Goal: Book appointment/travel/reservation

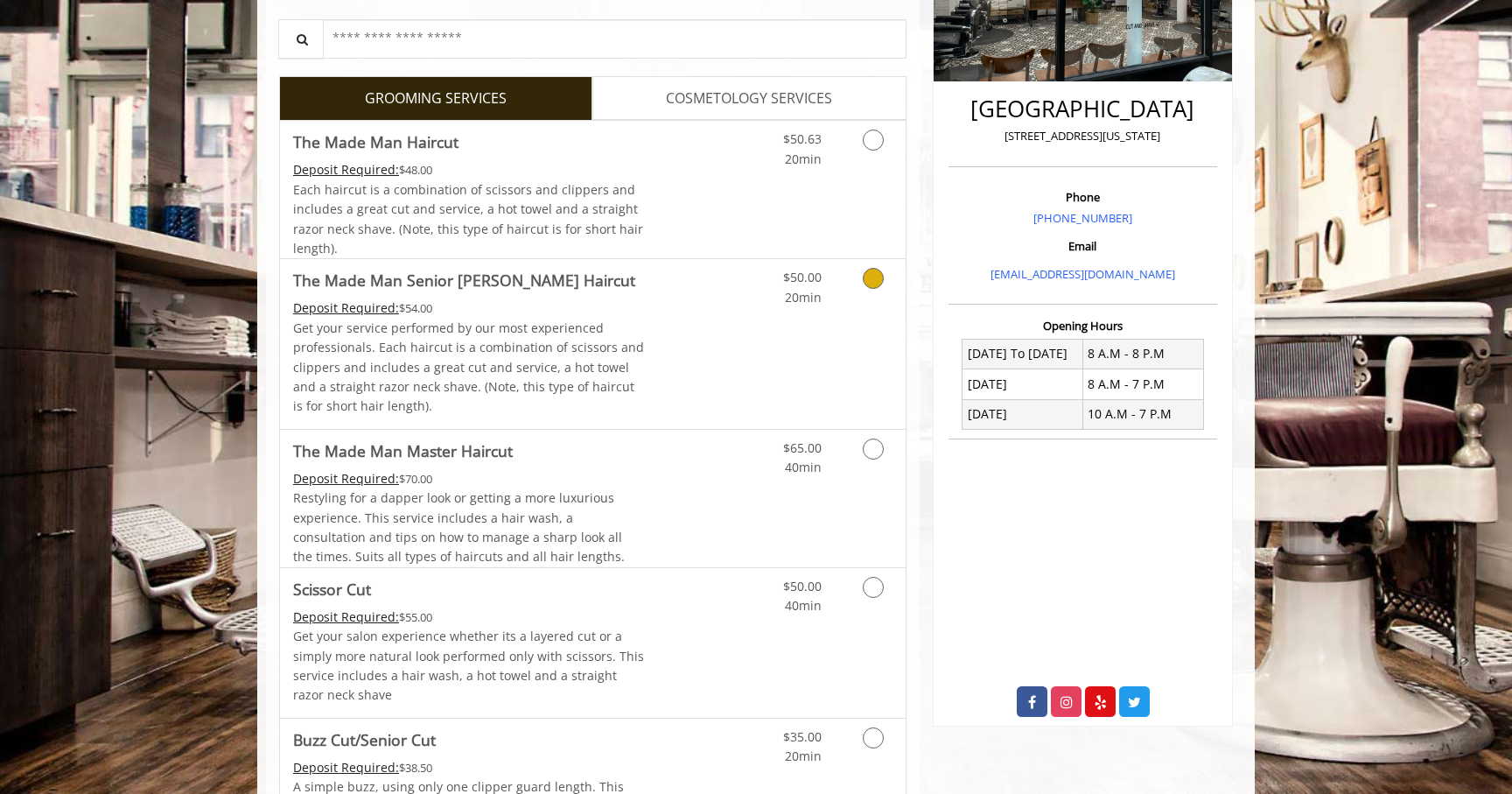
scroll to position [372, 0]
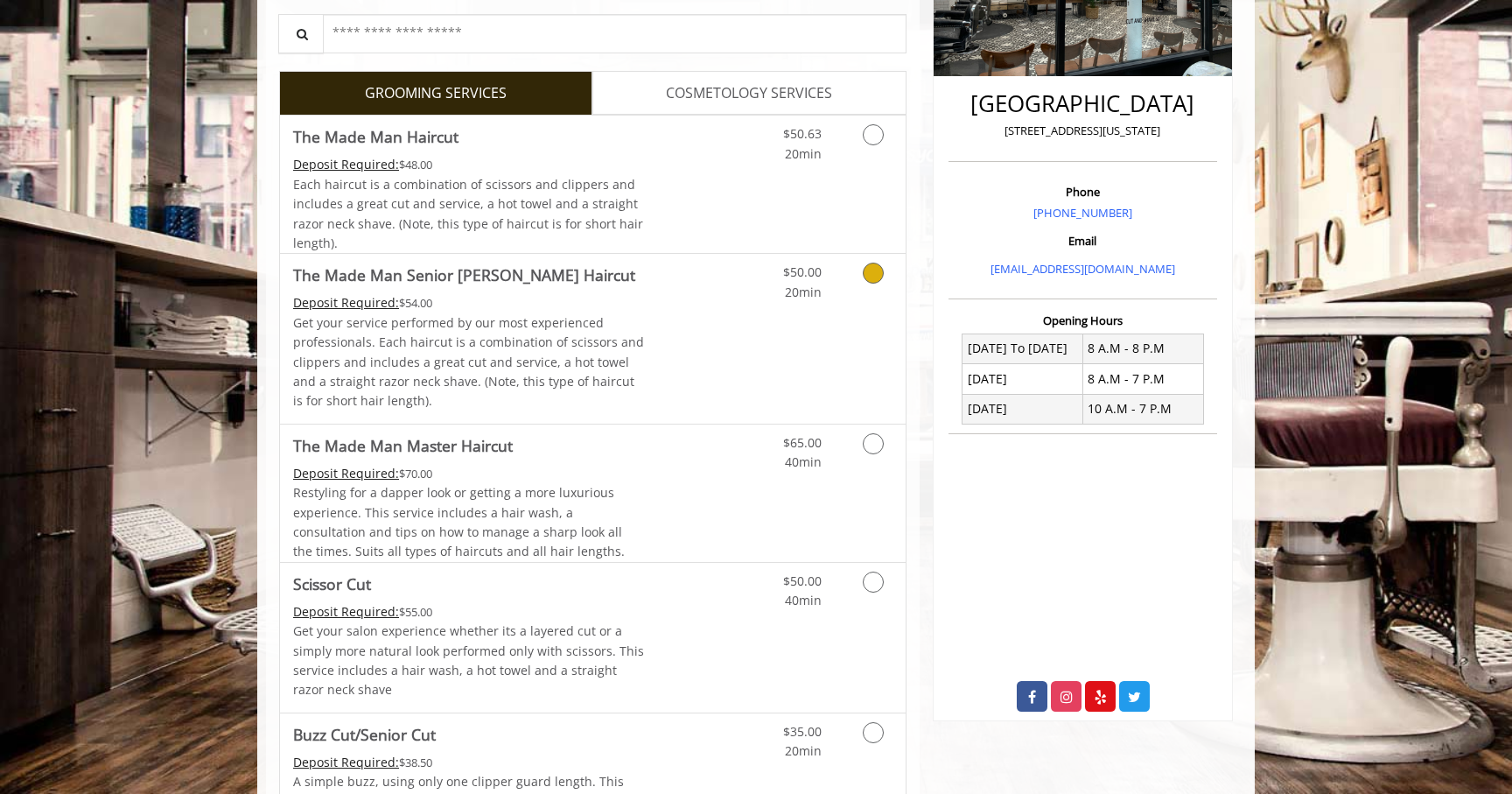
click at [881, 282] on link "Grooming services" at bounding box center [870, 277] width 45 height 48
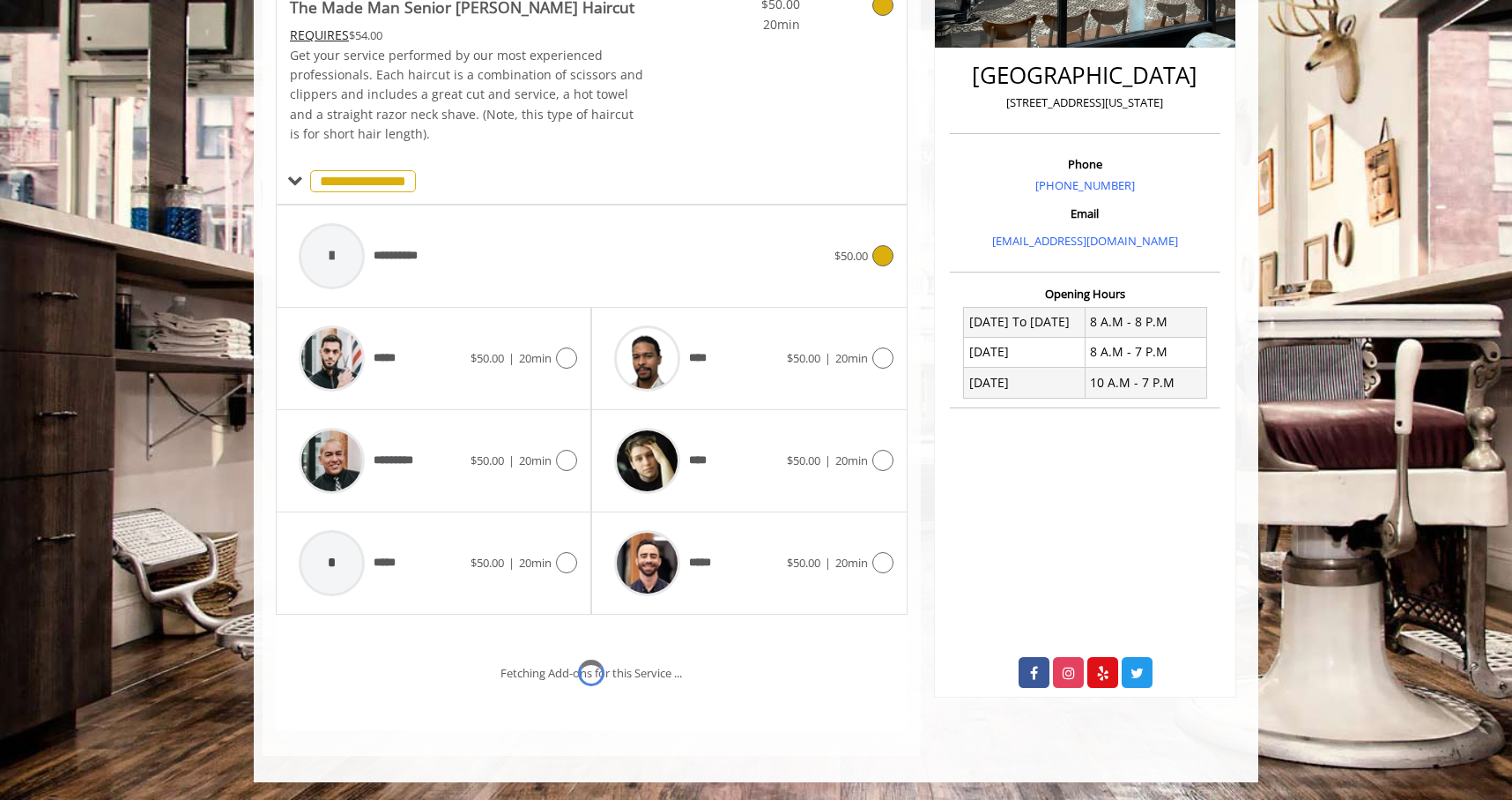
scroll to position [478, 0]
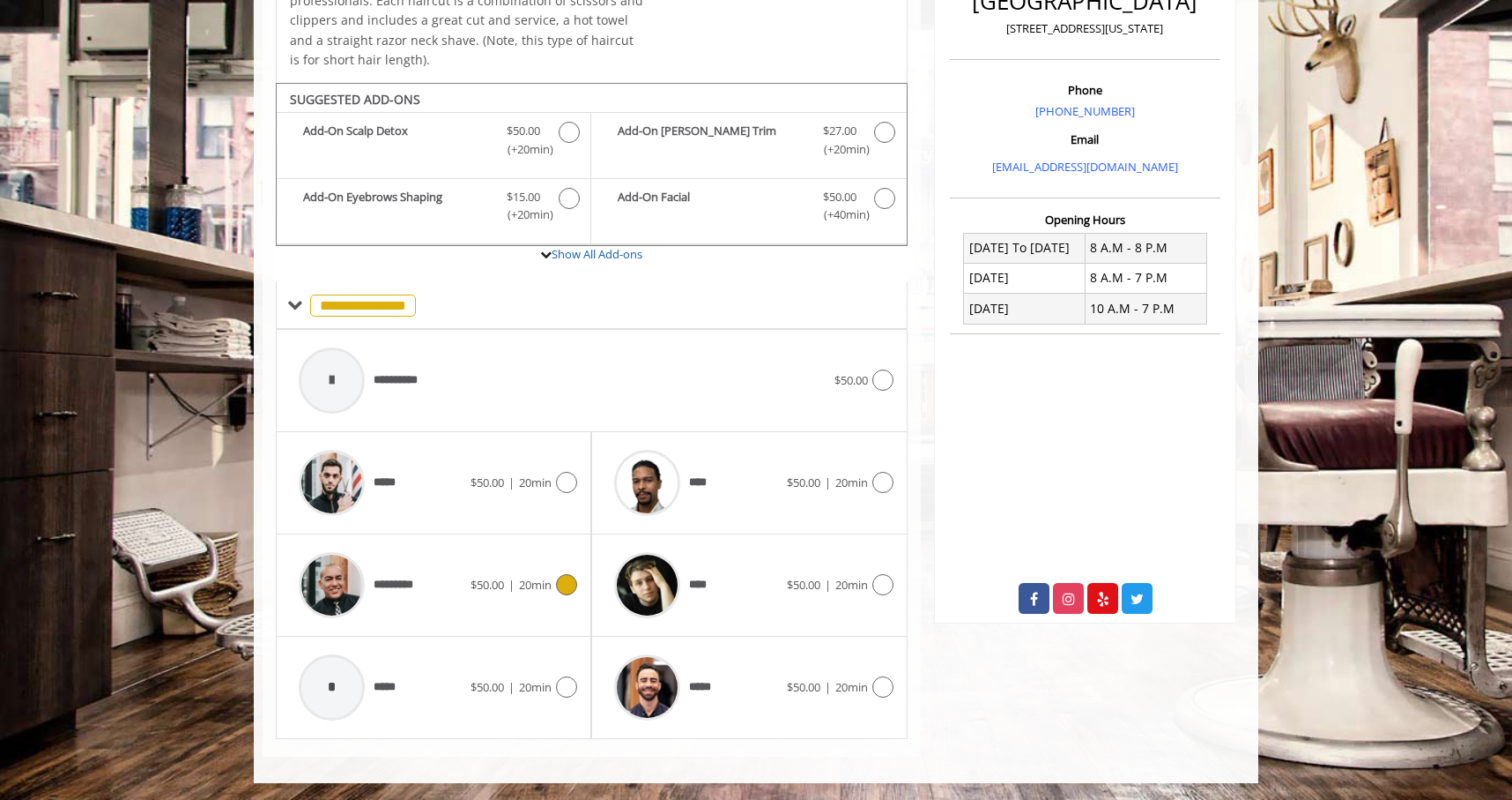
click at [570, 584] on icon at bounding box center [566, 584] width 21 height 21
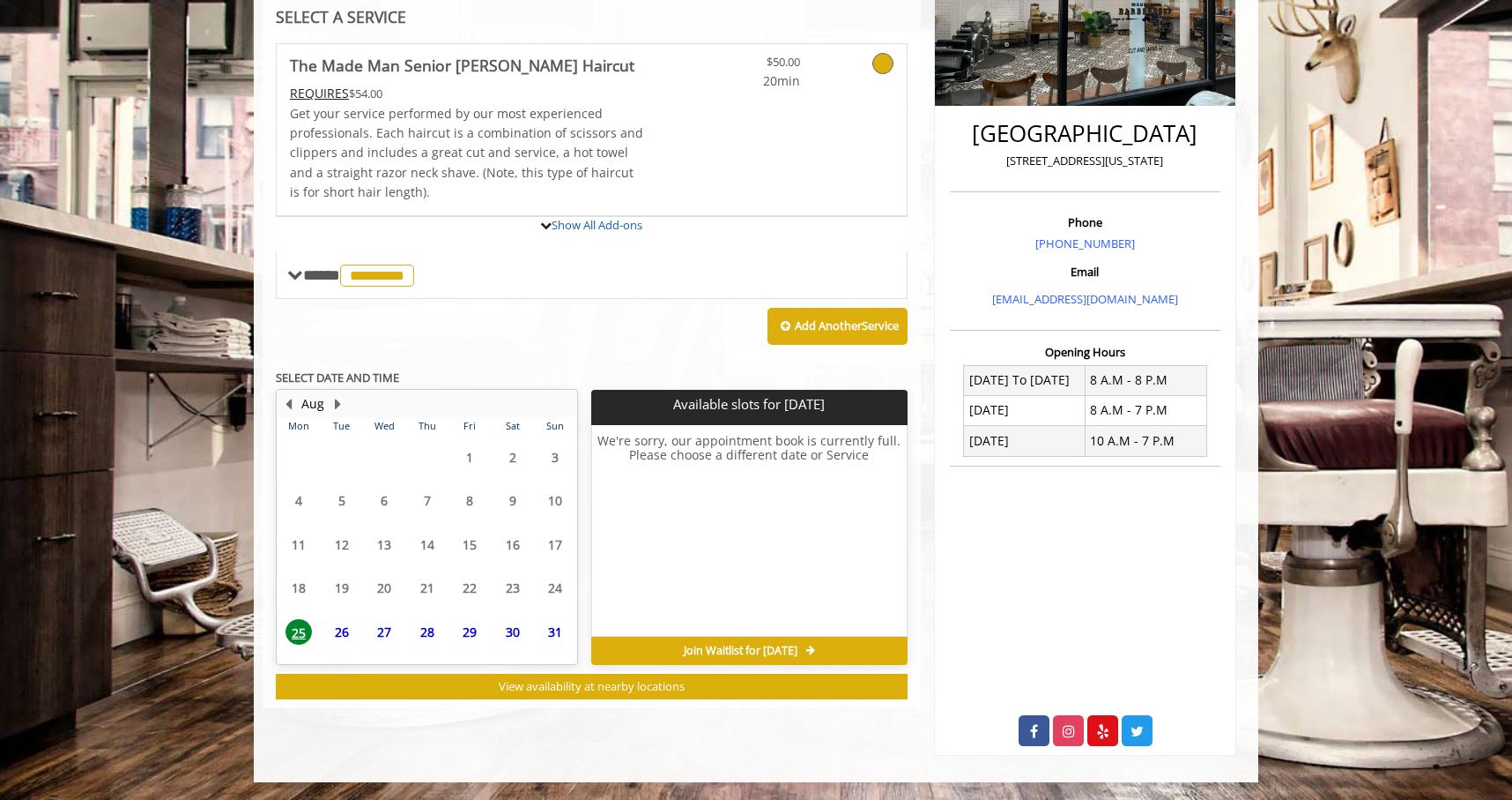
scroll to position [459, 0]
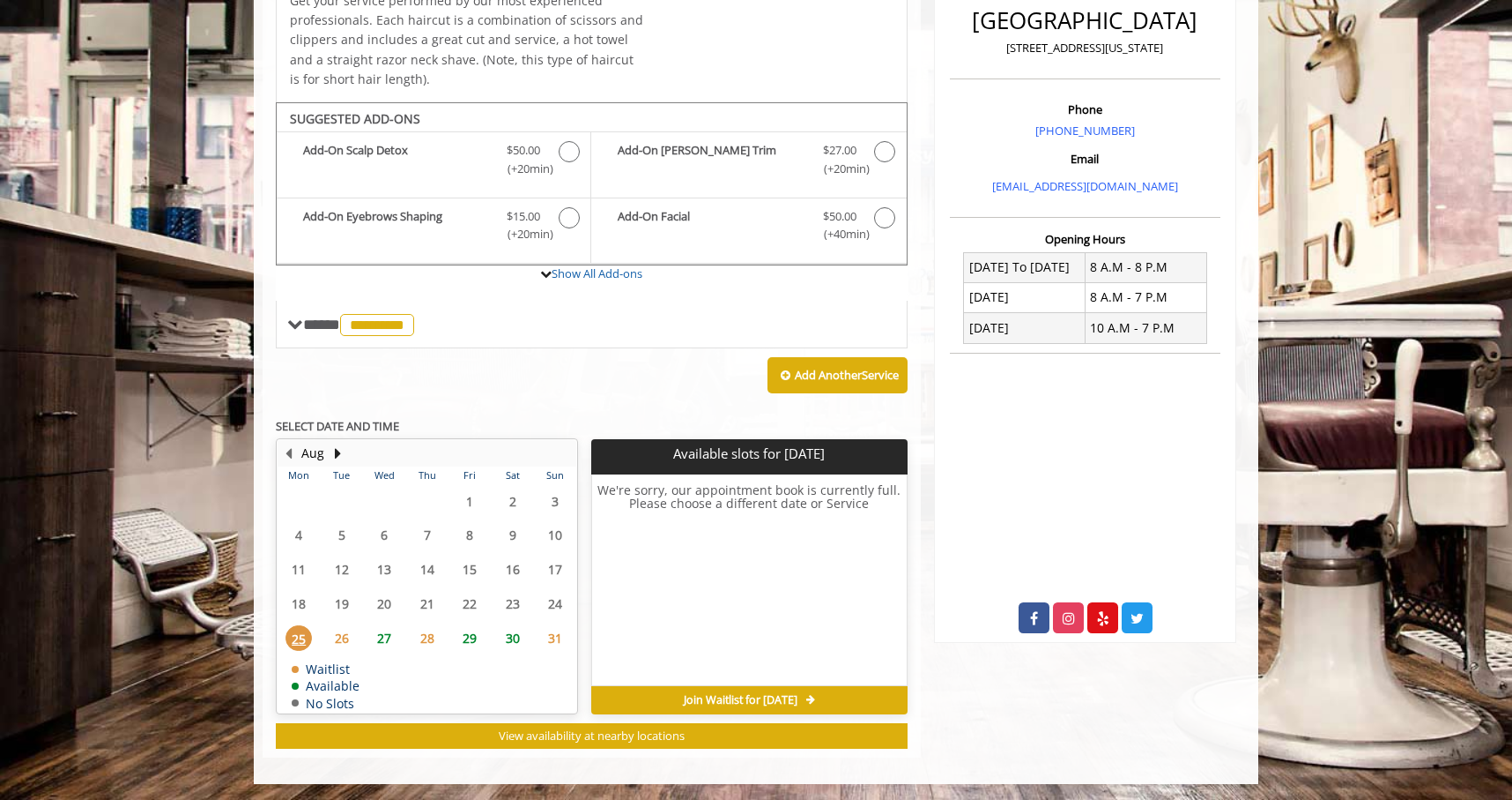
click at [298, 636] on span "25" at bounding box center [299, 638] width 27 height 26
click at [343, 634] on span "26" at bounding box center [342, 638] width 27 height 26
click at [375, 635] on span "27" at bounding box center [384, 638] width 27 height 26
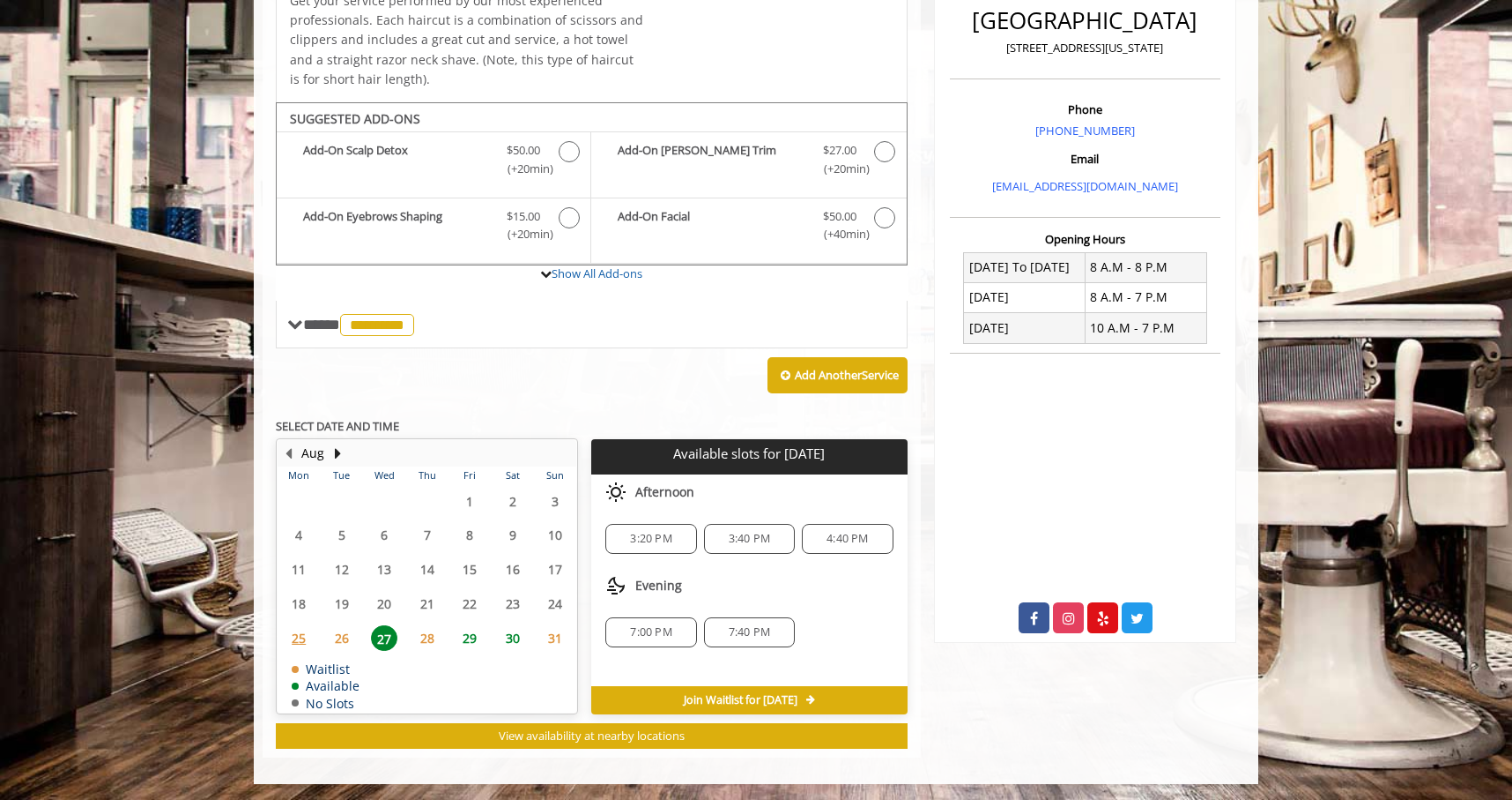
click at [422, 637] on span "28" at bounding box center [427, 638] width 27 height 26
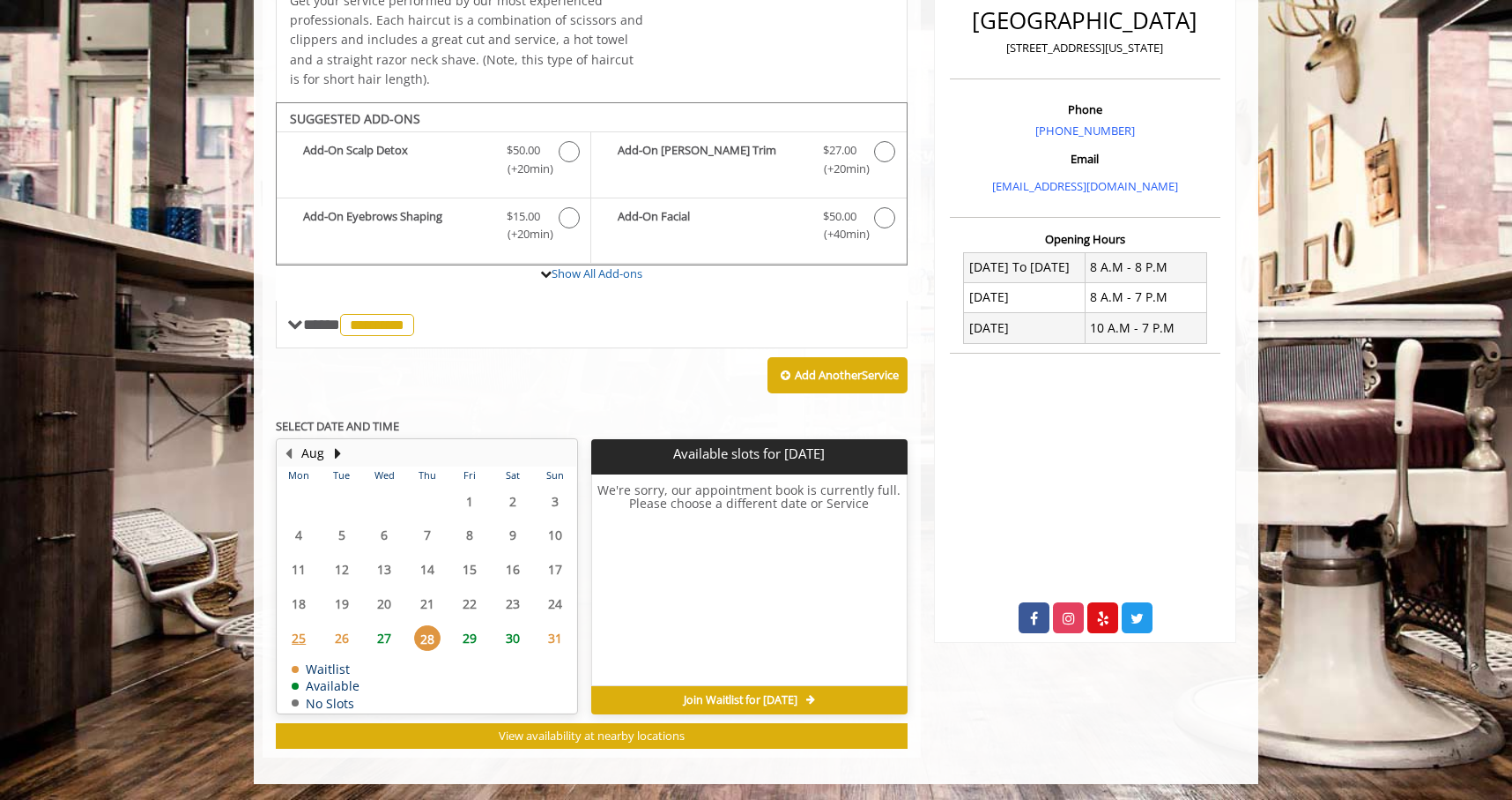
click at [464, 639] on span "29" at bounding box center [470, 638] width 27 height 26
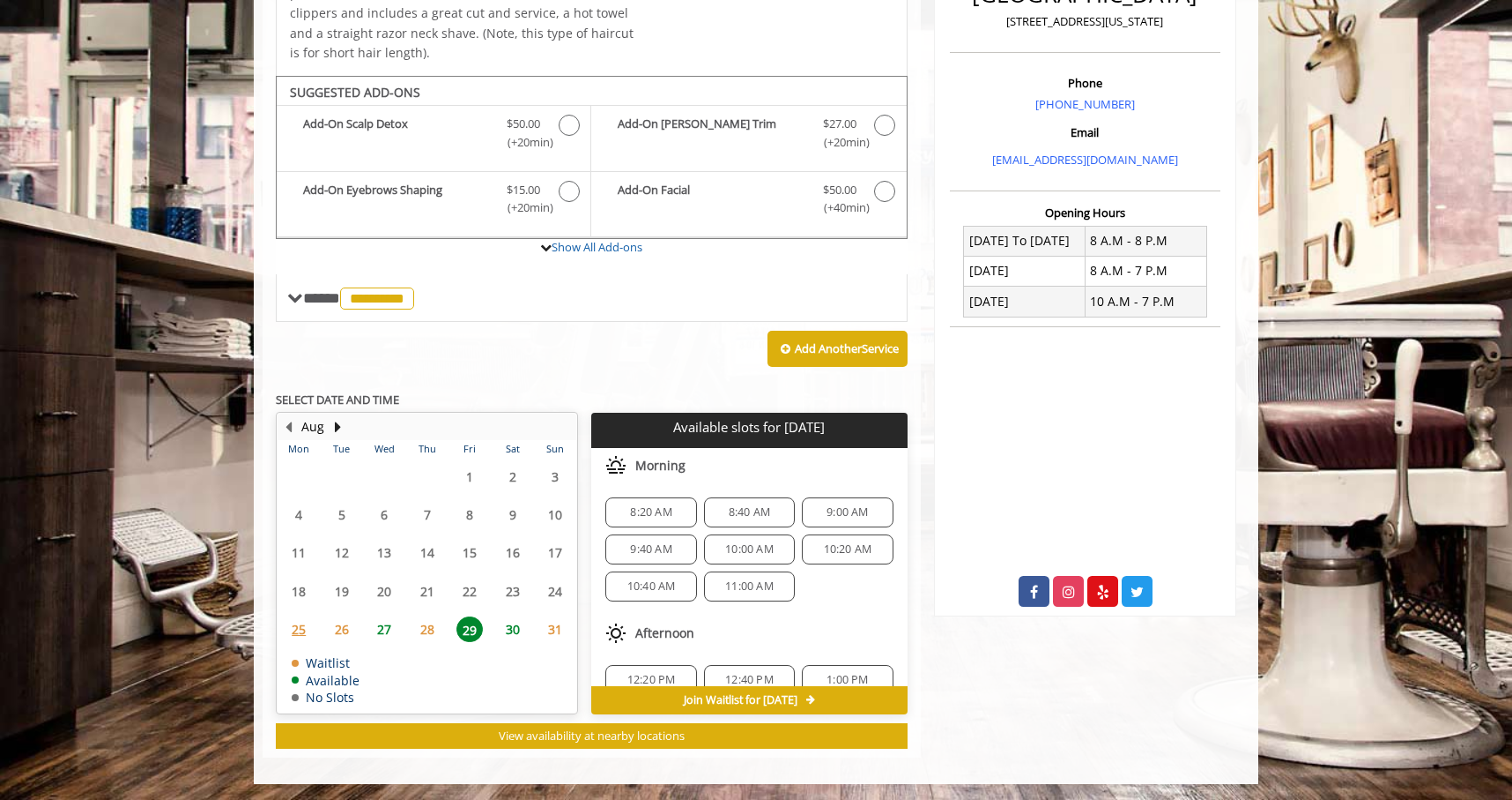
click at [299, 624] on span "25" at bounding box center [299, 629] width 27 height 26
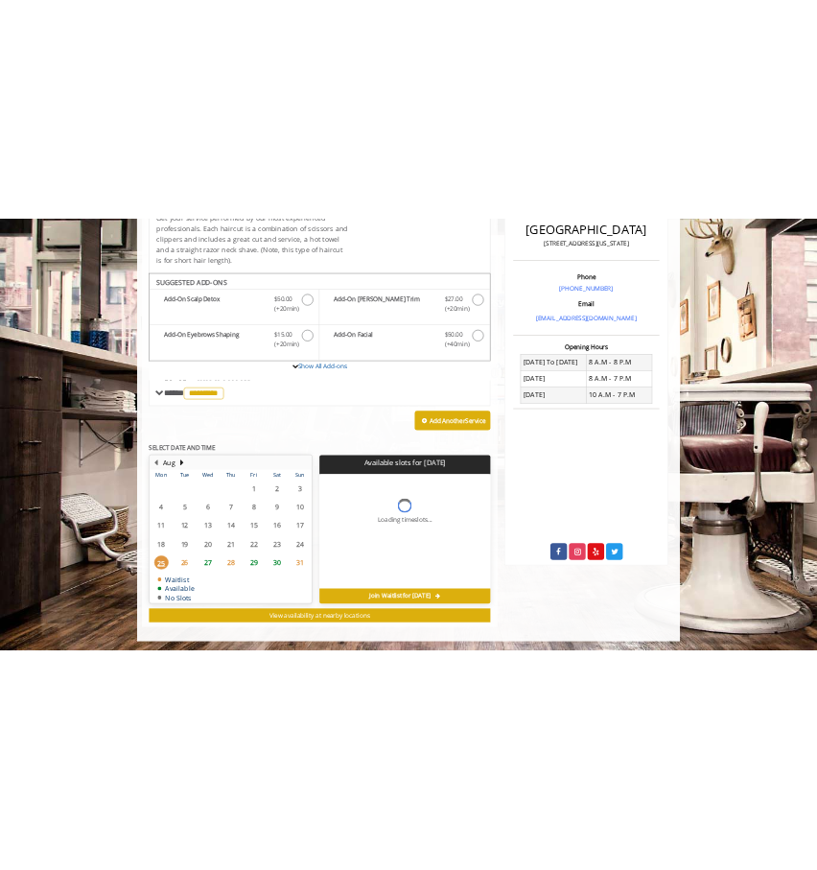
scroll to position [499, 0]
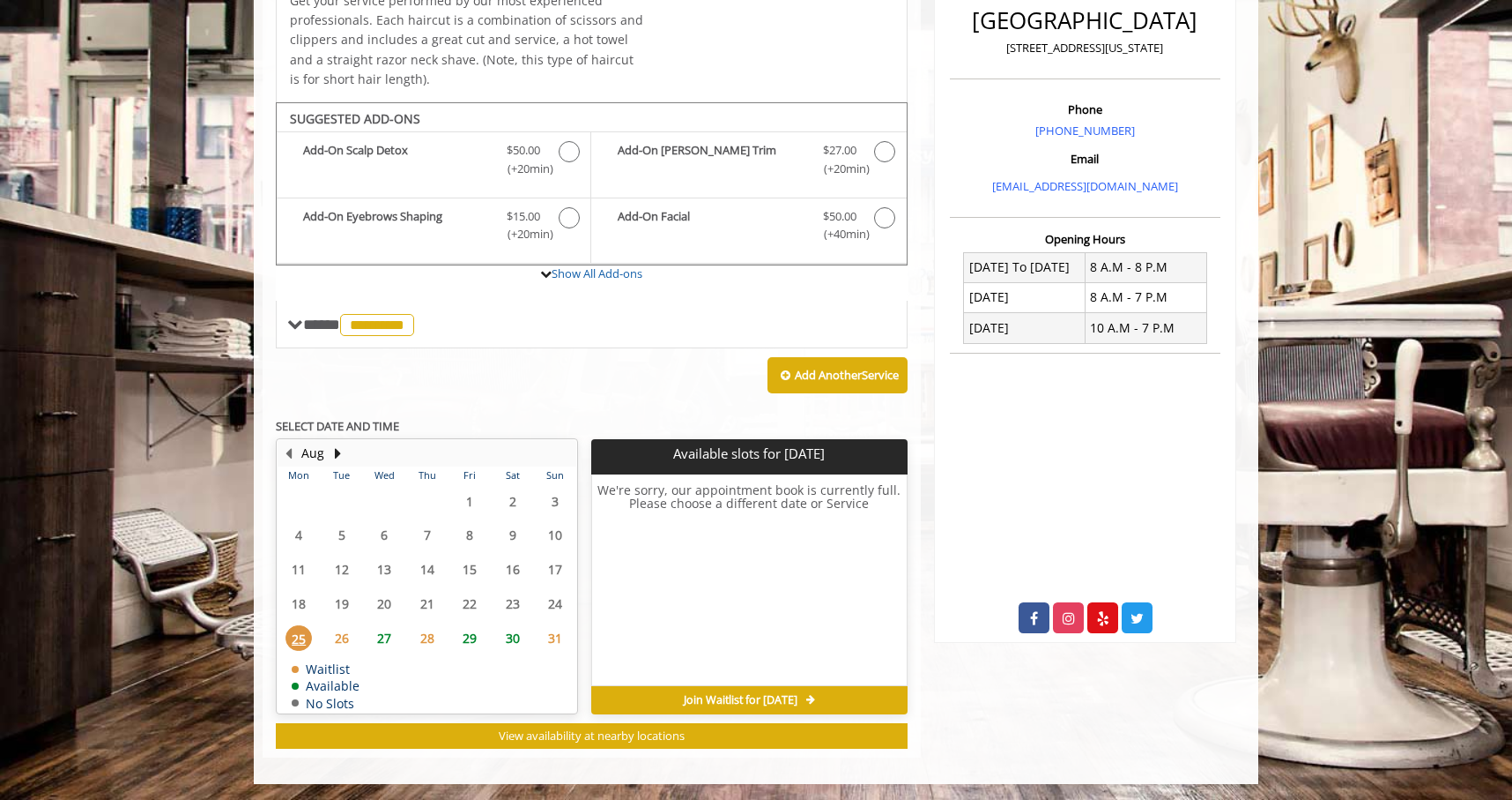
click at [344, 638] on span "26" at bounding box center [342, 638] width 27 height 26
click at [296, 645] on span "25" at bounding box center [299, 638] width 27 height 26
click at [549, 643] on span "31" at bounding box center [555, 638] width 27 height 26
click at [338, 639] on span "26" at bounding box center [342, 638] width 27 height 26
click at [384, 639] on span "27" at bounding box center [384, 638] width 27 height 26
